Goal: Task Accomplishment & Management: Use online tool/utility

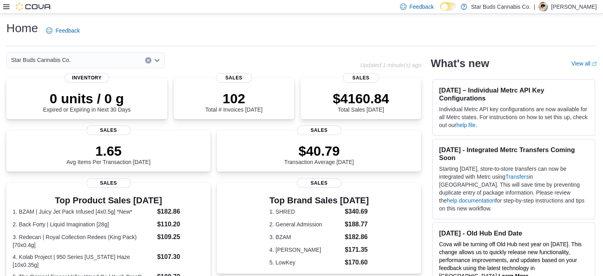
click at [8, 6] on icon at bounding box center [6, 7] width 6 height 6
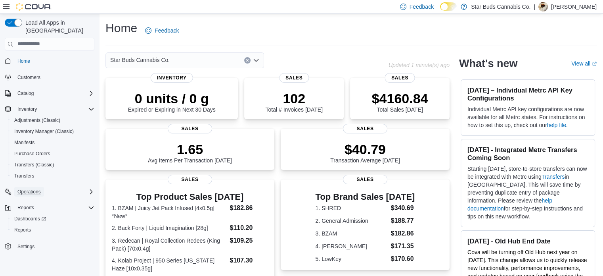
click at [32, 188] on span "Operations" at bounding box center [28, 191] width 23 height 6
click at [27, 226] on span "Reports" at bounding box center [22, 229] width 17 height 6
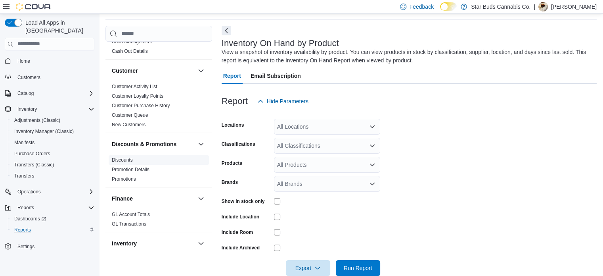
scroll to position [30, 0]
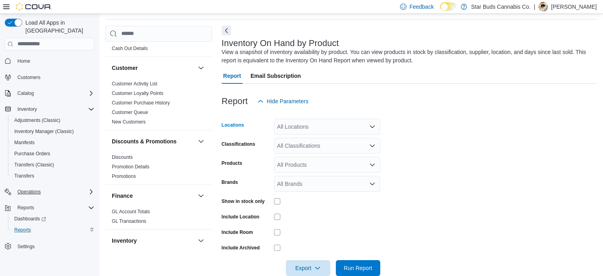
click at [318, 132] on div "All Locations" at bounding box center [327, 127] width 106 height 16
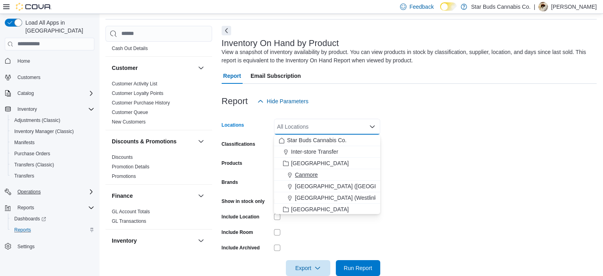
scroll to position [174, 0]
click at [305, 148] on span "Innisfil" at bounding box center [303, 150] width 16 height 8
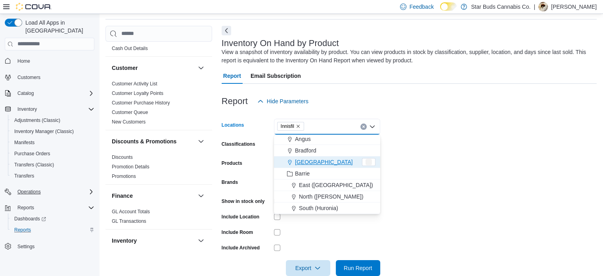
scroll to position [162, 0]
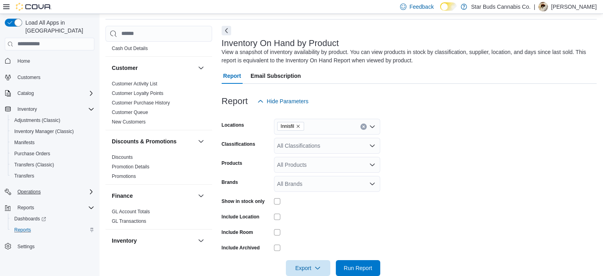
click at [455, 149] on form "Locations Innisfil Classifications All Classifications Products All Products Br…" at bounding box center [409, 192] width 375 height 167
click at [338, 146] on div "All Classifications" at bounding box center [327, 146] width 106 height 16
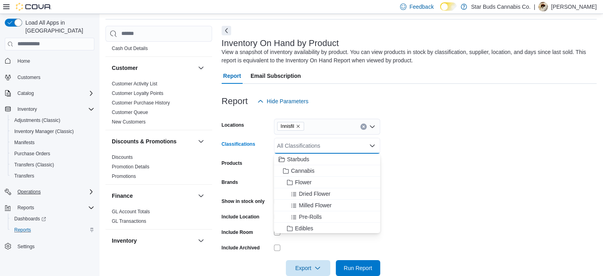
scroll to position [1, 0]
click at [302, 225] on span "Edibles" at bounding box center [304, 227] width 18 height 8
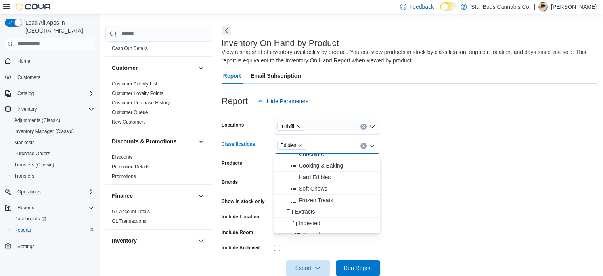
scroll to position [143, 0]
click at [304, 211] on span "Extracts" at bounding box center [305, 212] width 20 height 8
click at [299, 146] on icon "Remove Edibles from selection in this group" at bounding box center [300, 145] width 5 height 5
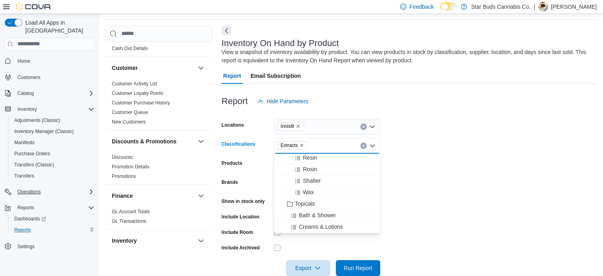
scroll to position [346, 0]
click at [306, 204] on span "Topicals" at bounding box center [305, 204] width 20 height 8
click at [419, 252] on form "Locations Innisfil Classifications Extracts Topicals Combo box. Selected. Extra…" at bounding box center [409, 192] width 375 height 167
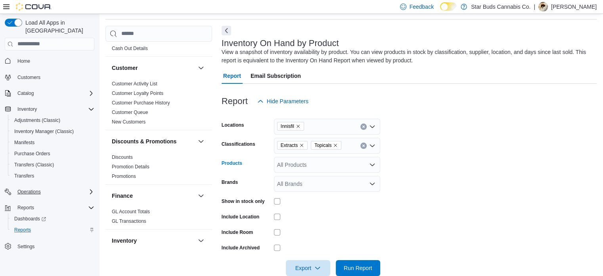
click at [301, 167] on div "All Products" at bounding box center [327, 165] width 106 height 16
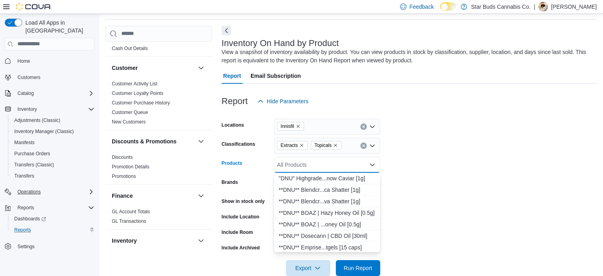
click at [436, 200] on form "Locations Innisfil Classifications Extracts Topicals Products All Products Comb…" at bounding box center [409, 192] width 375 height 167
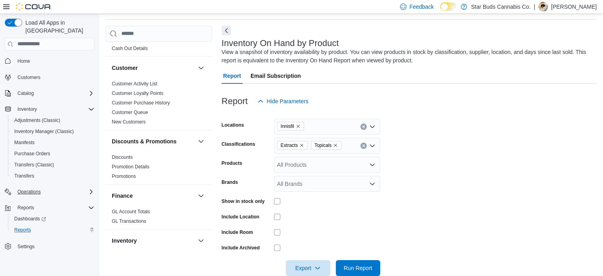
click at [355, 185] on div "All Brands" at bounding box center [327, 184] width 106 height 16
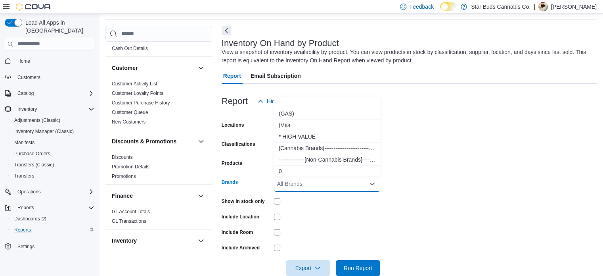
click at [355, 185] on div "All Brands Combo box. Selected. Combo box input. All Brands. Type some text or,…" at bounding box center [327, 184] width 106 height 16
click at [445, 184] on form "Locations Innisfil Classifications Extracts Topicals Products All Products Bran…" at bounding box center [409, 192] width 375 height 167
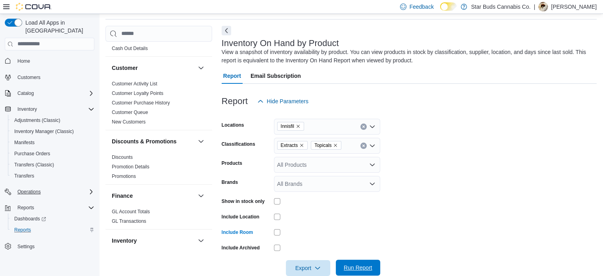
click at [370, 268] on span "Run Report" at bounding box center [358, 267] width 29 height 8
click at [313, 267] on span "Export" at bounding box center [308, 267] width 35 height 16
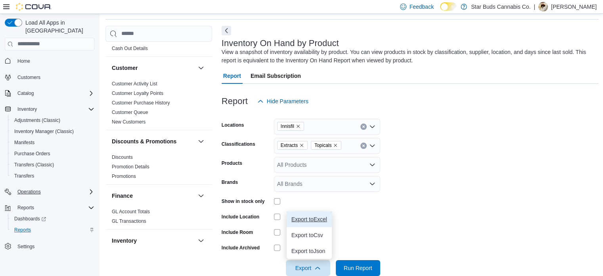
click at [316, 220] on span "Export to Excel" at bounding box center [310, 219] width 36 height 6
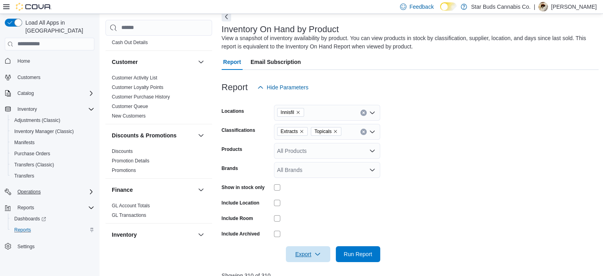
scroll to position [41, 0]
